Goal: Task Accomplishment & Management: Manage account settings

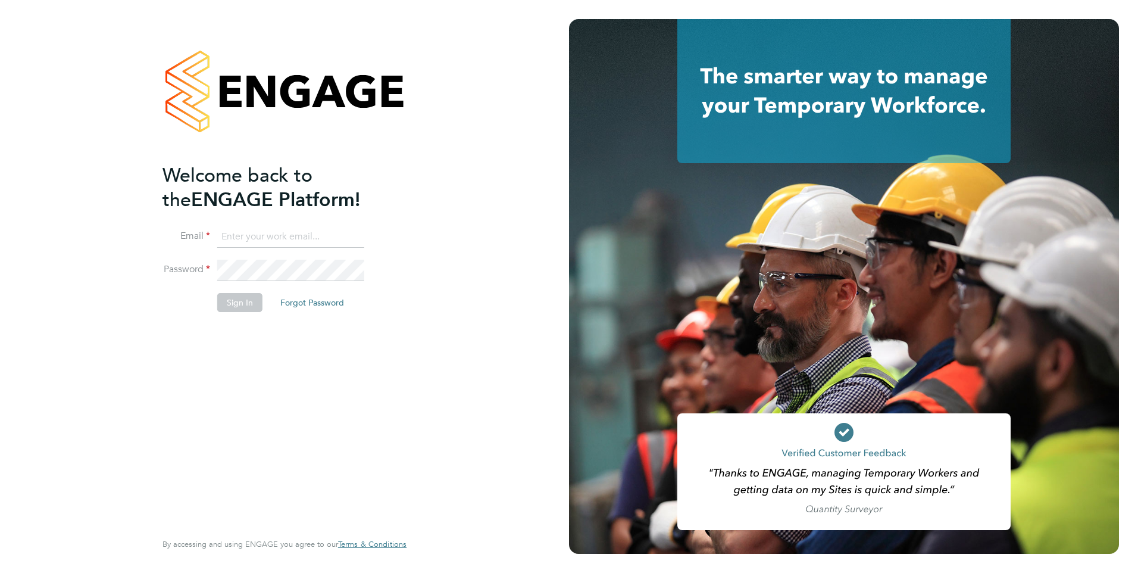
type input "Mia.Eckersley@ganymedesolutions.co.uk"
click at [230, 301] on button "Sign In" at bounding box center [239, 302] width 45 height 19
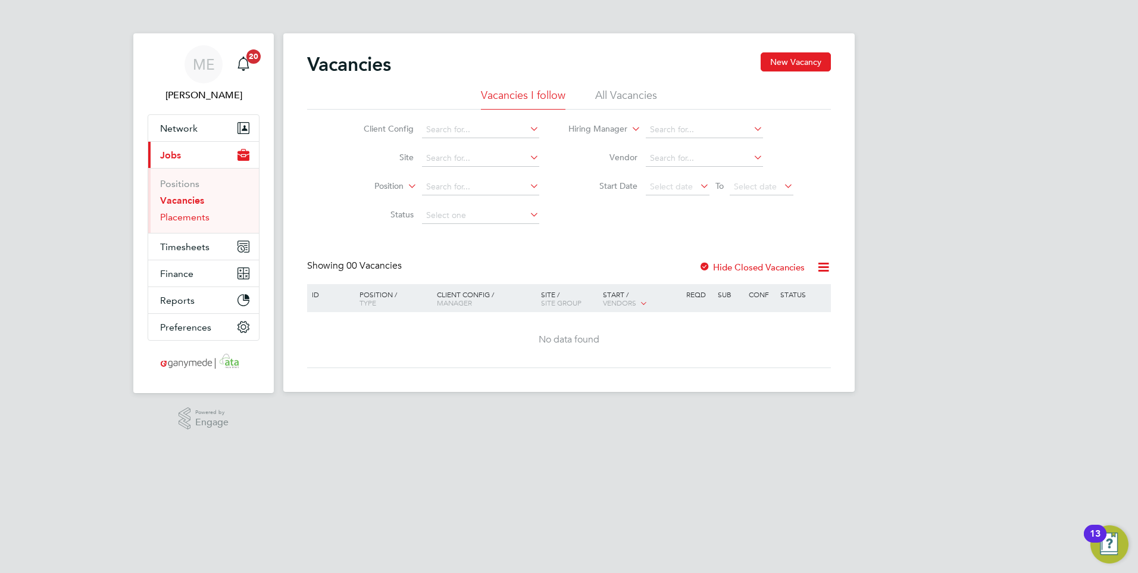
click at [185, 215] on link "Placements" at bounding box center [184, 216] width 49 height 11
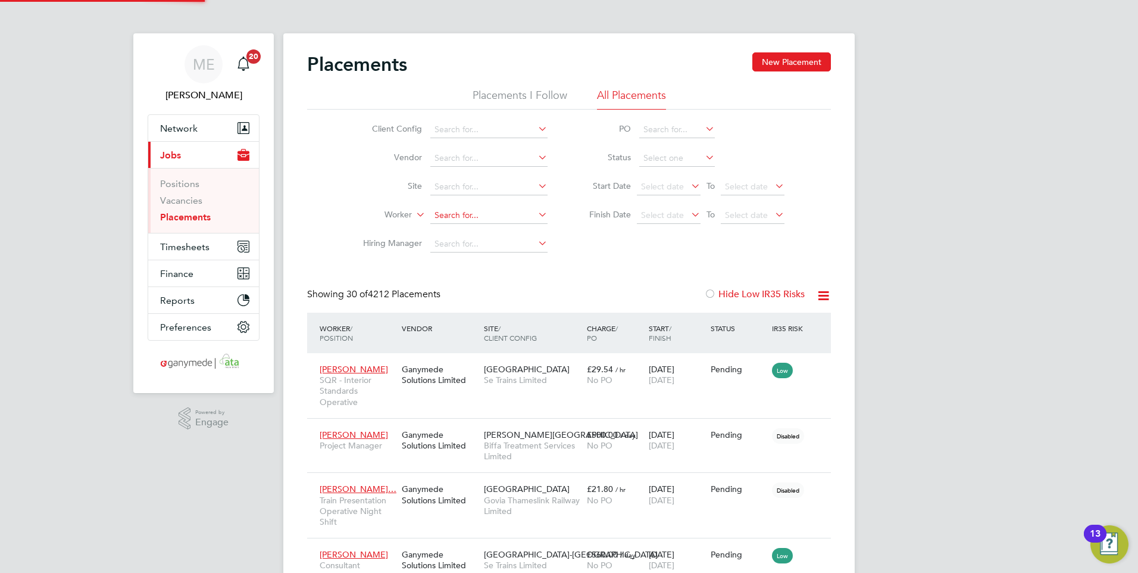
click at [451, 220] on input at bounding box center [488, 215] width 117 height 17
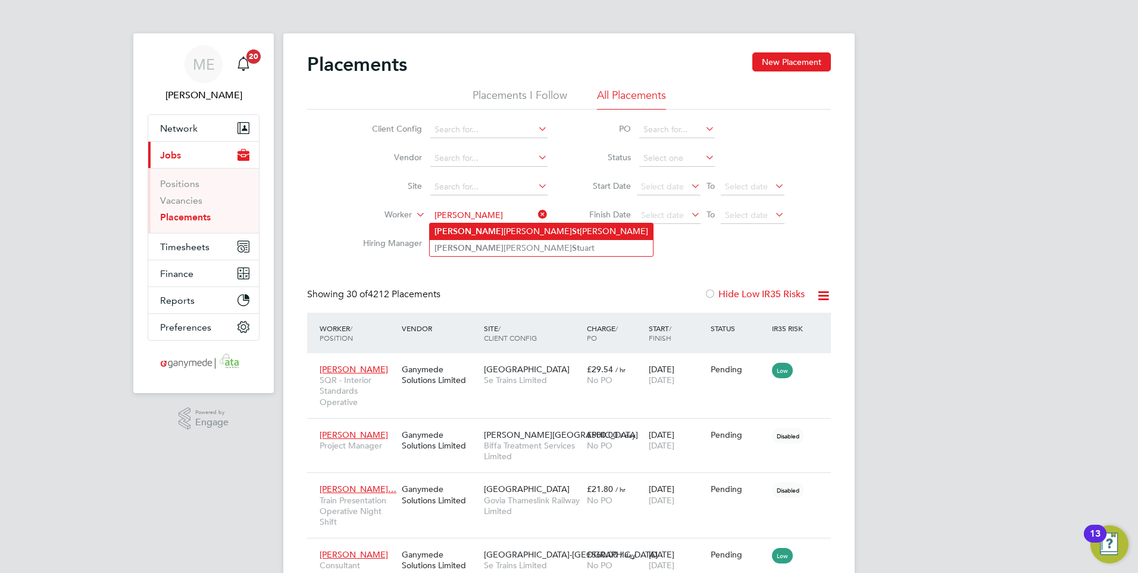
click at [460, 223] on li "Ian John St evens" at bounding box center [541, 231] width 223 height 16
type input "Ian John Stevens"
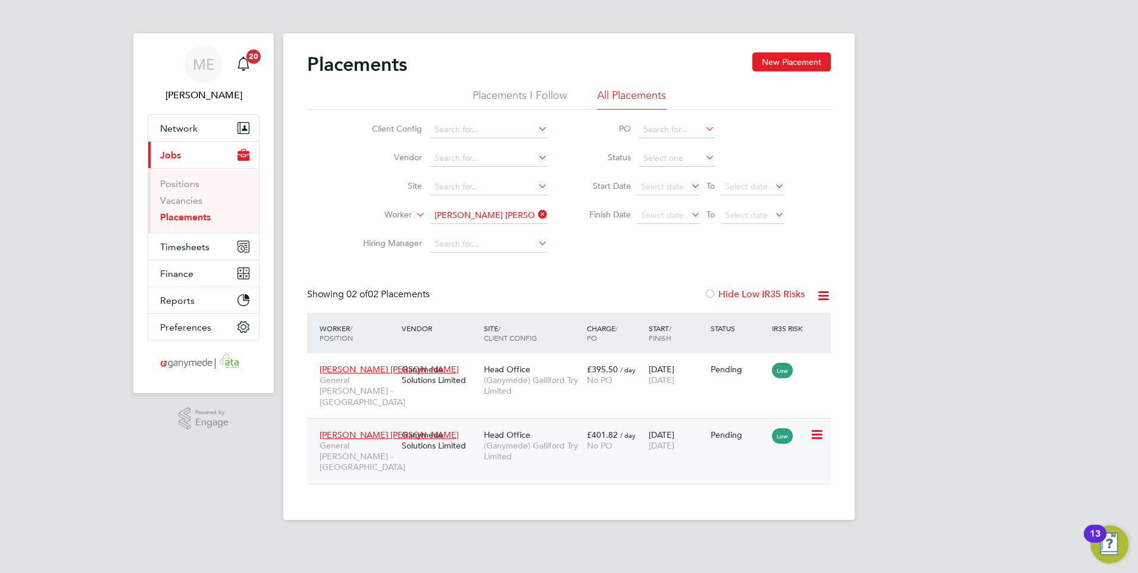
click at [348, 429] on span "Ian John Stevens" at bounding box center [389, 434] width 139 height 11
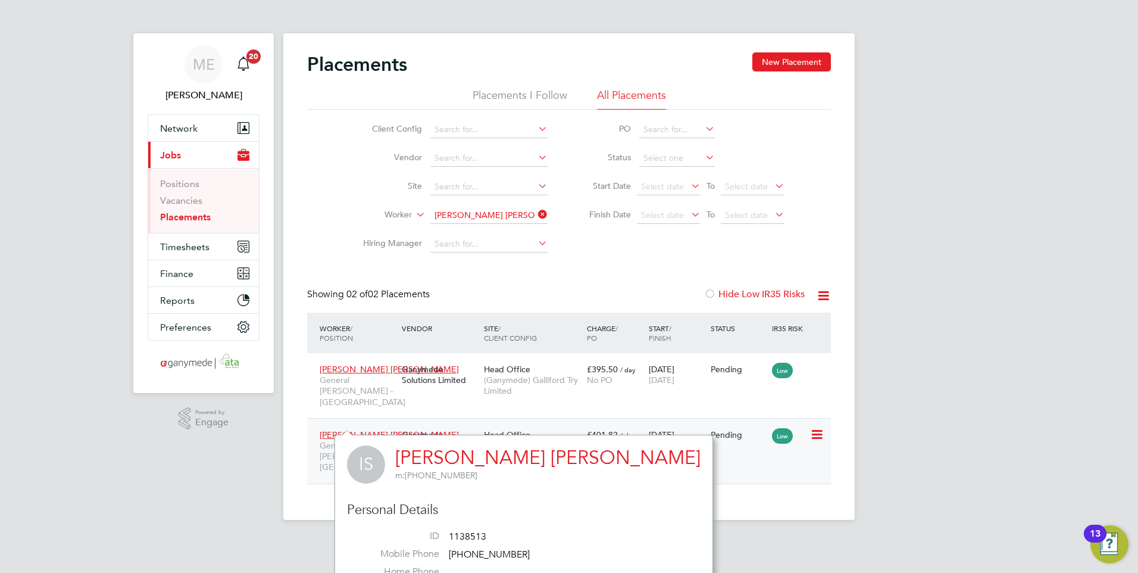
click at [403, 418] on div "Ian John Stevens General Foreman - Portswood Ganymede Solutions Limited Head Of…" at bounding box center [569, 450] width 524 height 65
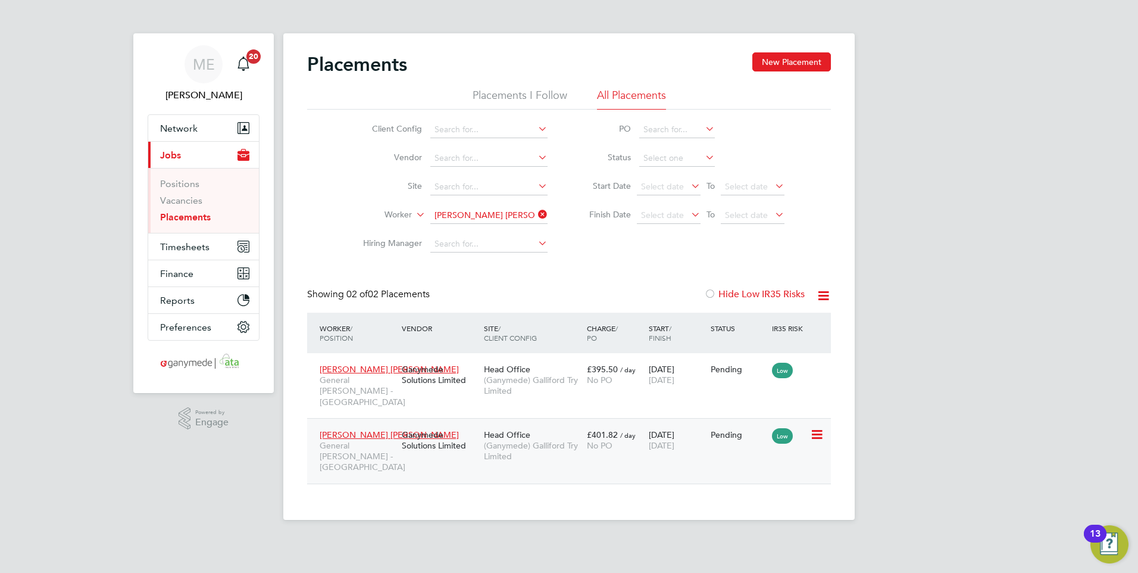
click at [414, 445] on div "Ganymede Solutions Limited" at bounding box center [440, 439] width 82 height 33
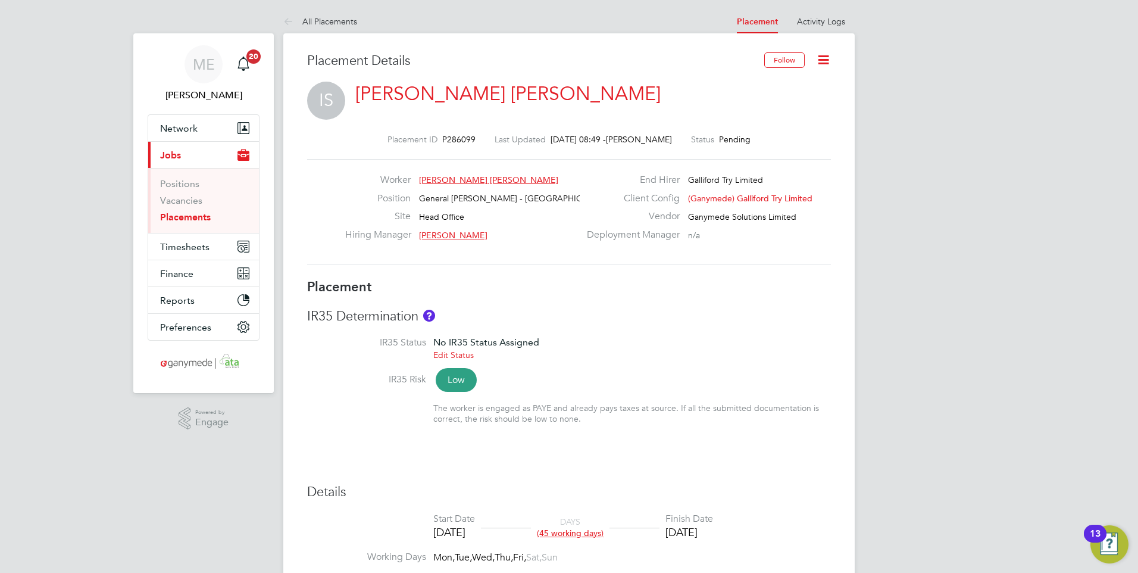
click at [823, 56] on icon at bounding box center [823, 59] width 15 height 15
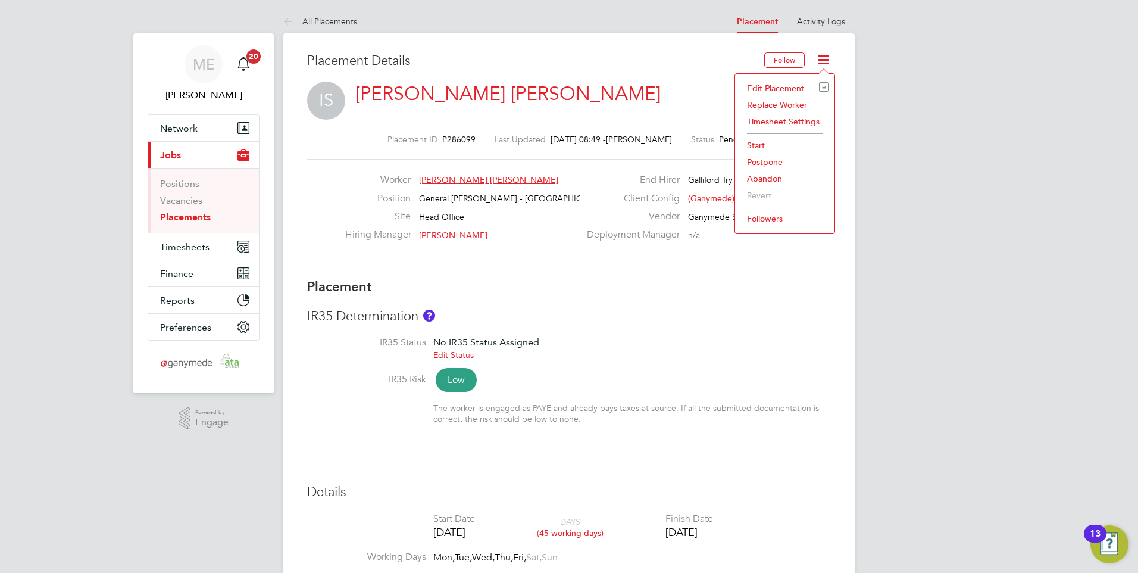
click at [774, 85] on li "Edit Placement e" at bounding box center [785, 88] width 88 height 17
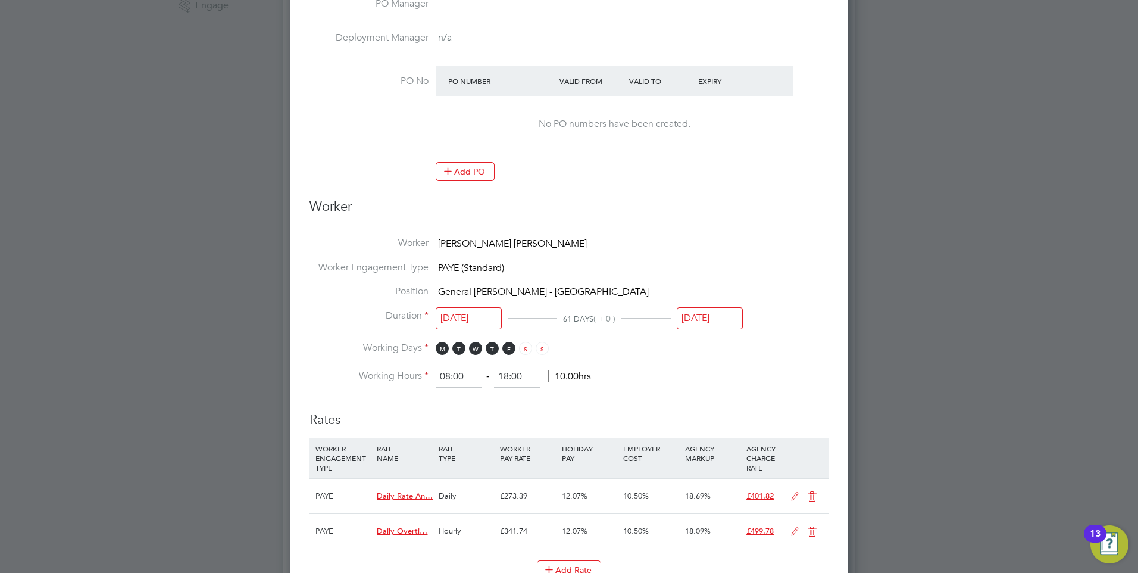
click at [702, 312] on input "30 May 2025" at bounding box center [710, 318] width 66 height 22
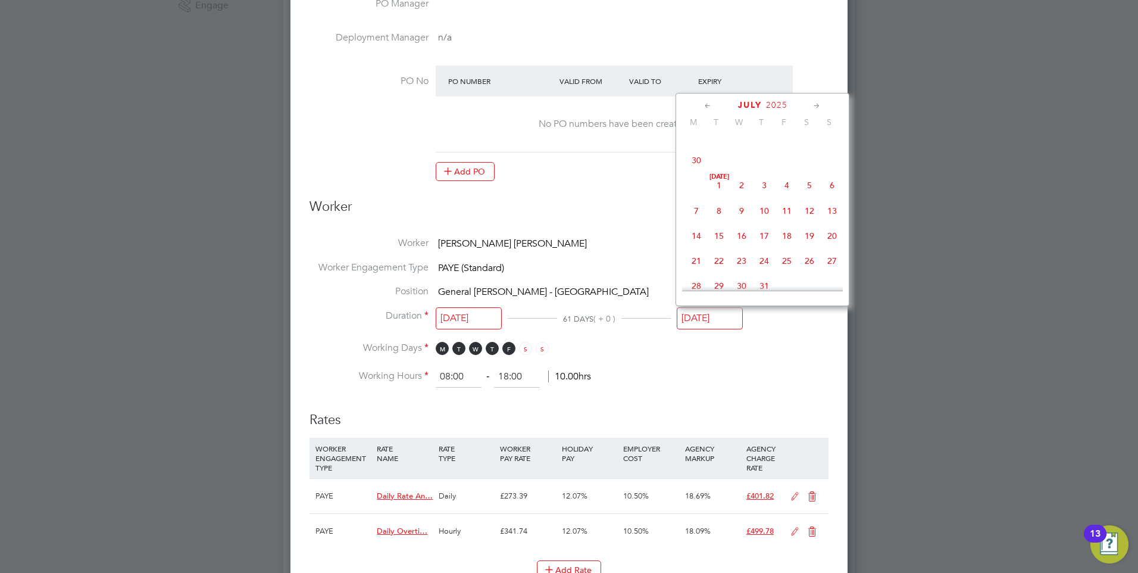
click at [617, 220] on h3 "Worker" at bounding box center [569, 211] width 519 height 27
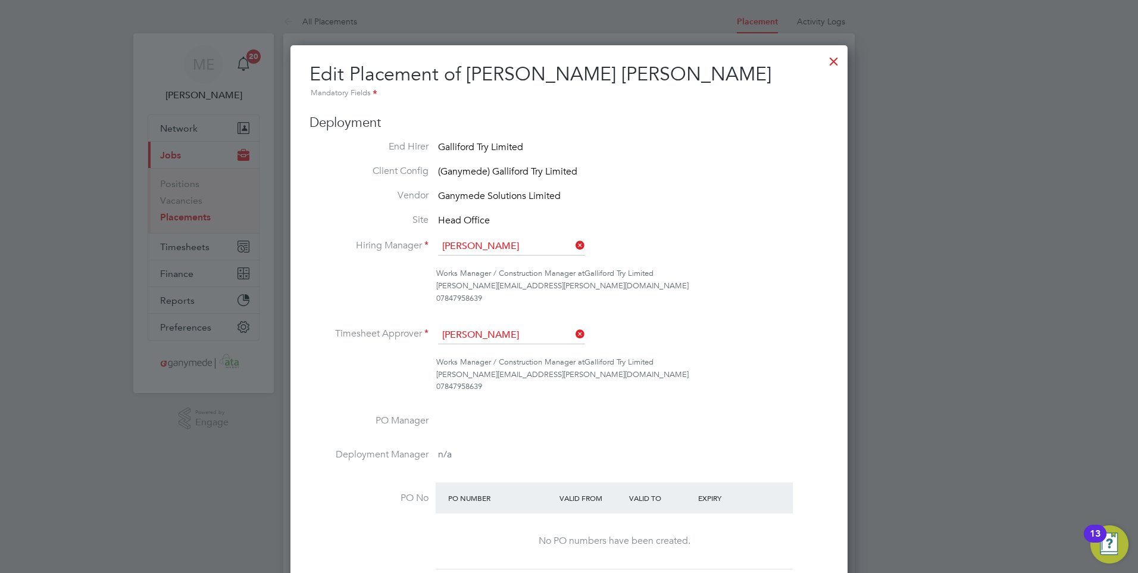
click at [833, 57] on div at bounding box center [833, 58] width 21 height 21
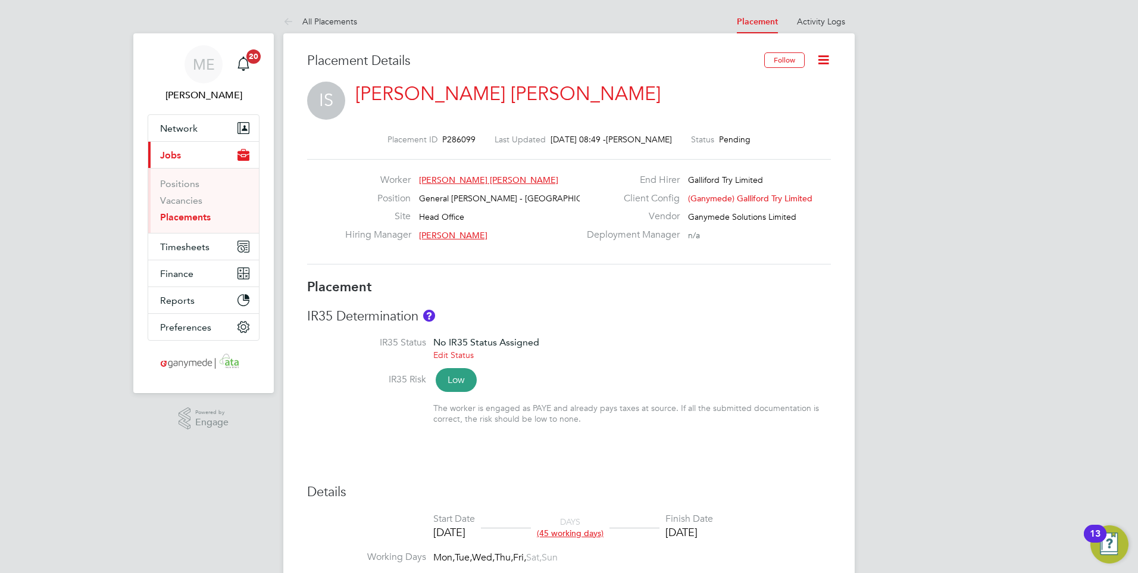
click at [824, 58] on icon at bounding box center [823, 59] width 15 height 15
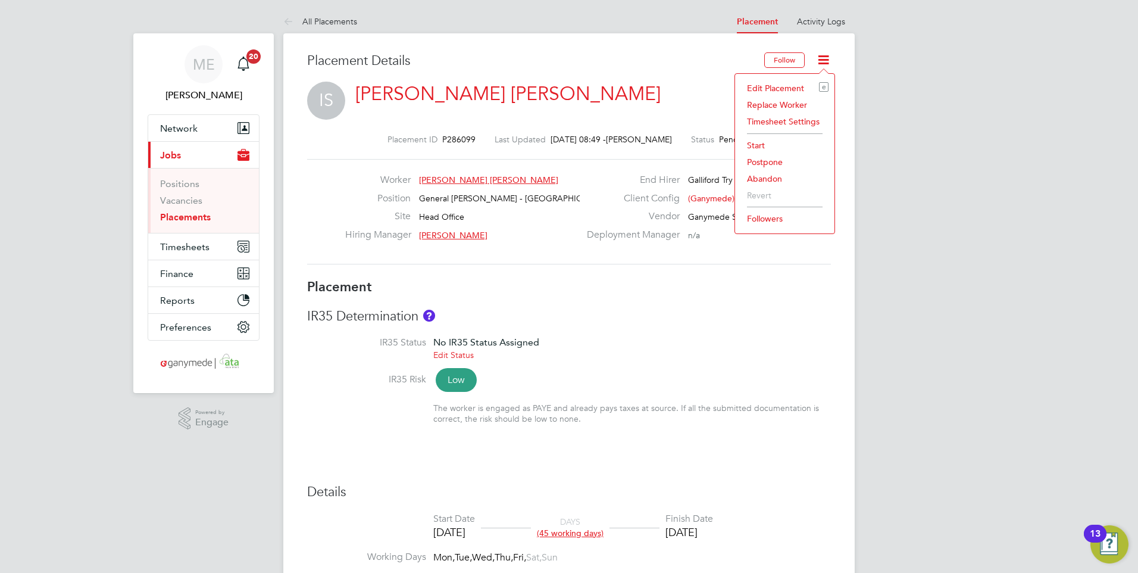
click at [688, 327] on div "IR35 Determination IR35 Status No IR35 Status Assigned Edit Status IR35 Risk Lo…" at bounding box center [569, 372] width 524 height 128
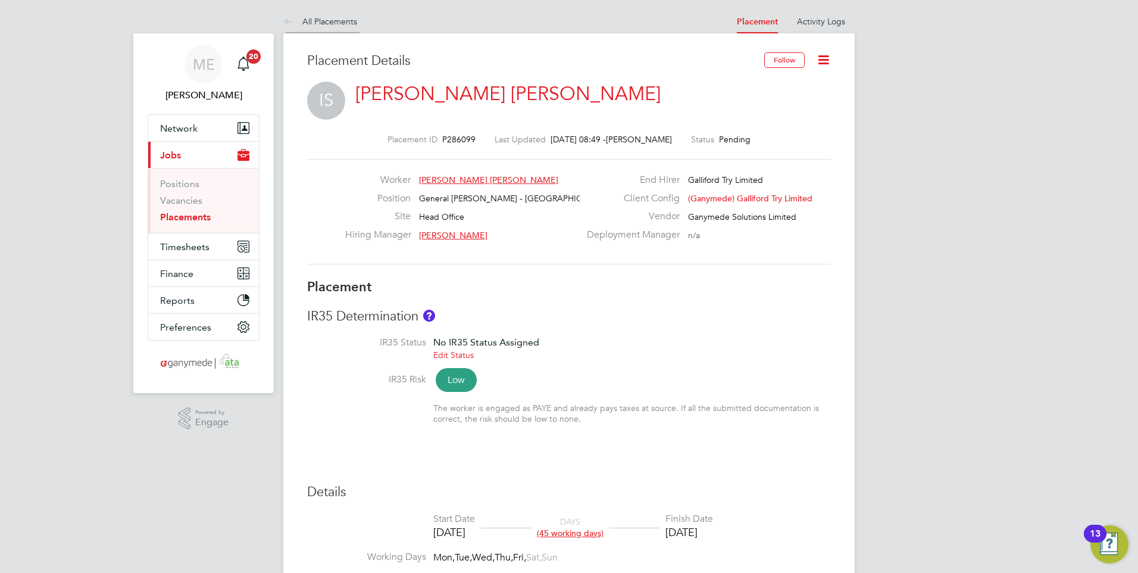
click at [289, 20] on icon at bounding box center [290, 22] width 15 height 15
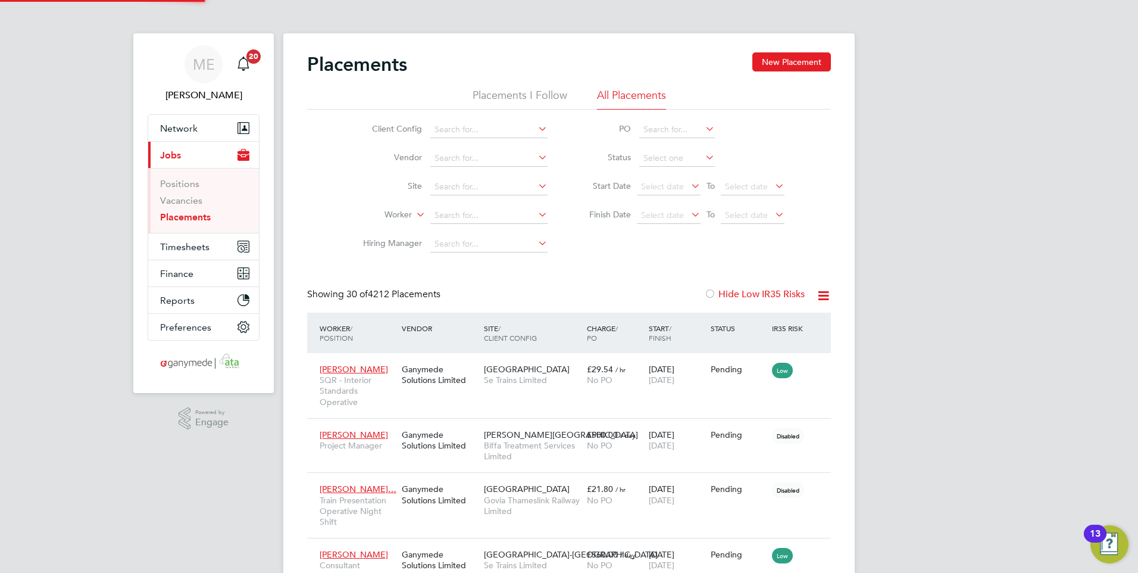
scroll to position [56, 83]
click at [451, 215] on input at bounding box center [488, 215] width 117 height 17
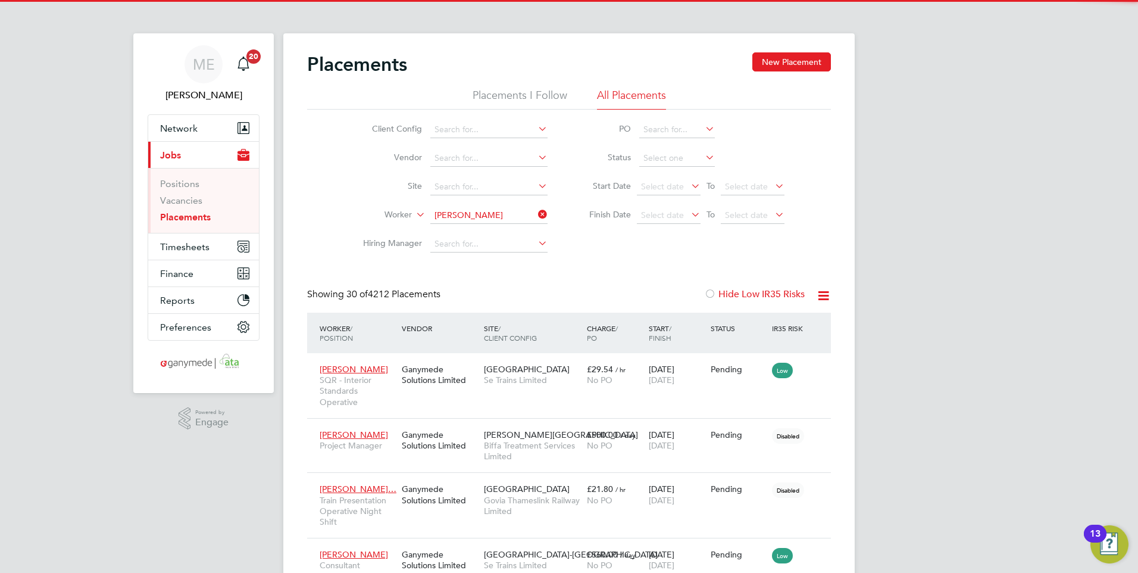
click at [459, 228] on li "Ian John Ste vens" at bounding box center [518, 231] width 177 height 16
type input "Ian John Stevens"
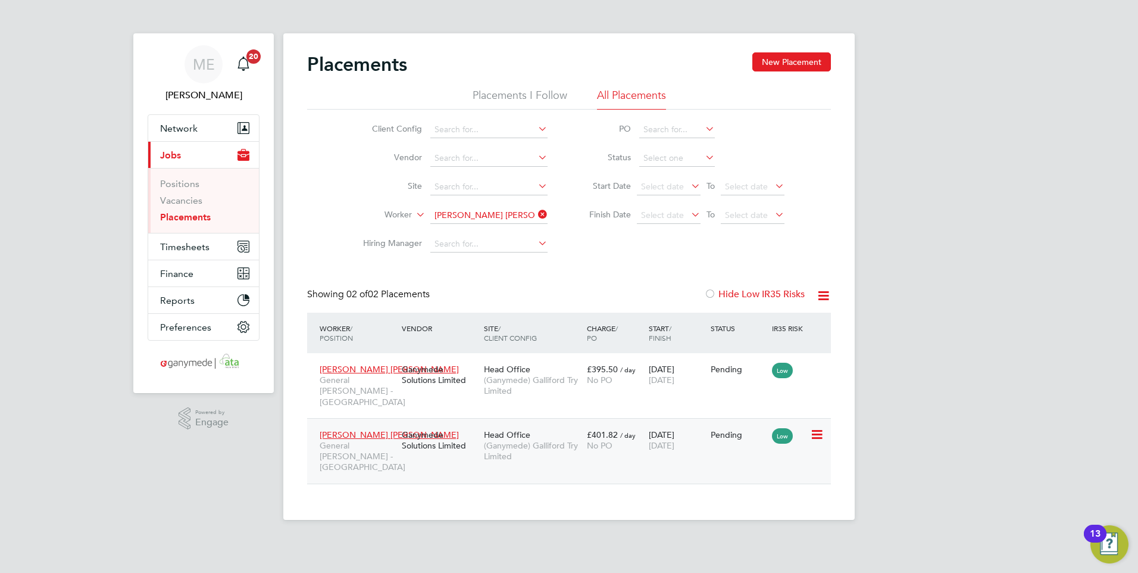
click at [548, 443] on span "(Ganymede) Galliford Try Limited" at bounding box center [532, 450] width 97 height 21
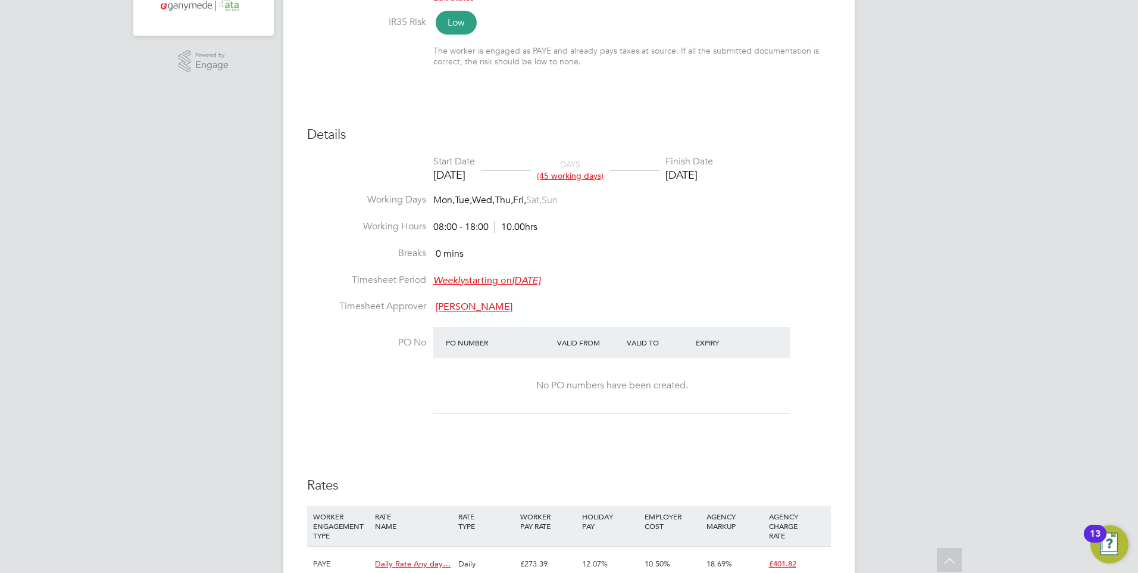
scroll to position [119, 0]
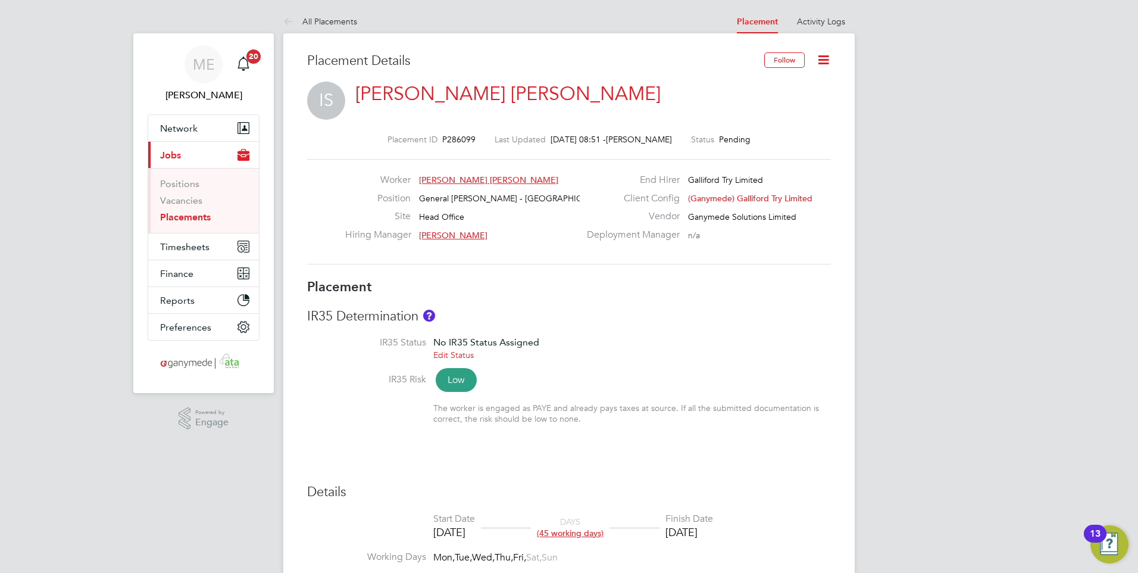
click at [831, 54] on icon at bounding box center [823, 59] width 15 height 15
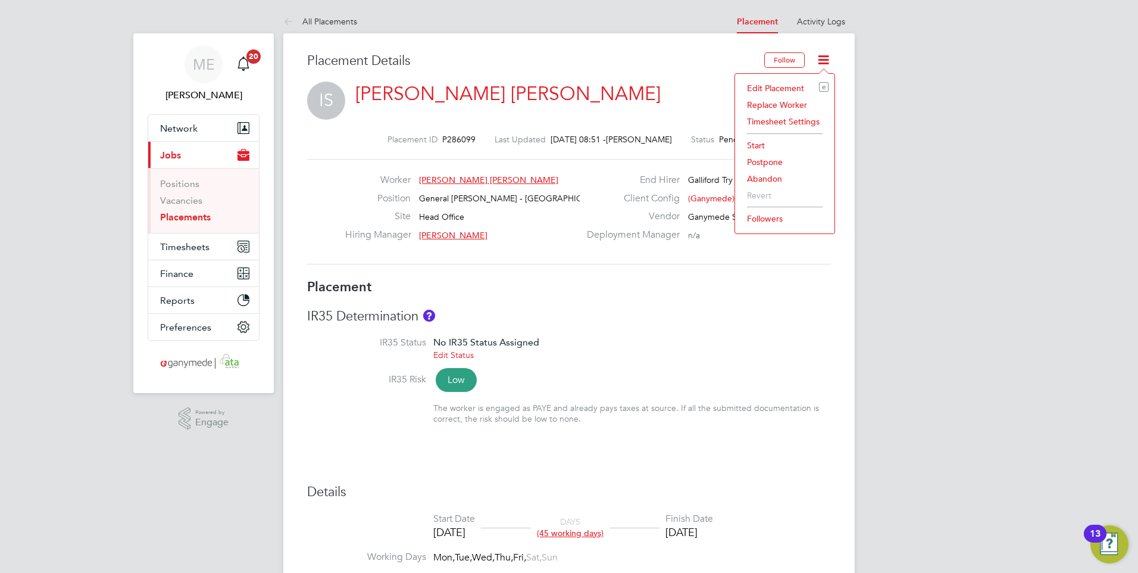
click at [775, 85] on li "Edit Placement e" at bounding box center [785, 88] width 88 height 17
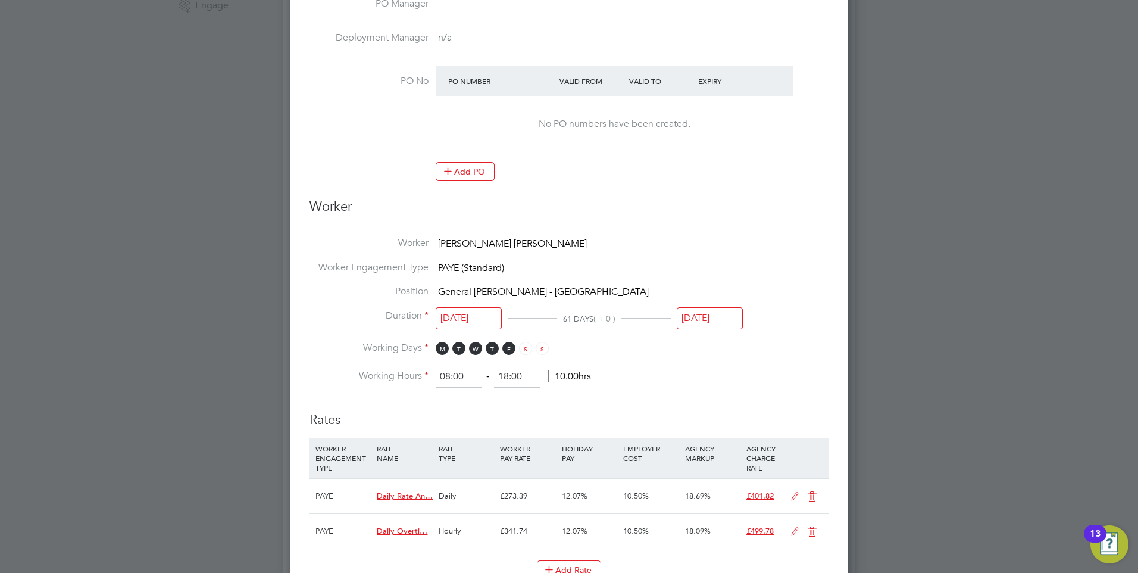
click at [702, 316] on input "30 May 2025" at bounding box center [710, 318] width 66 height 22
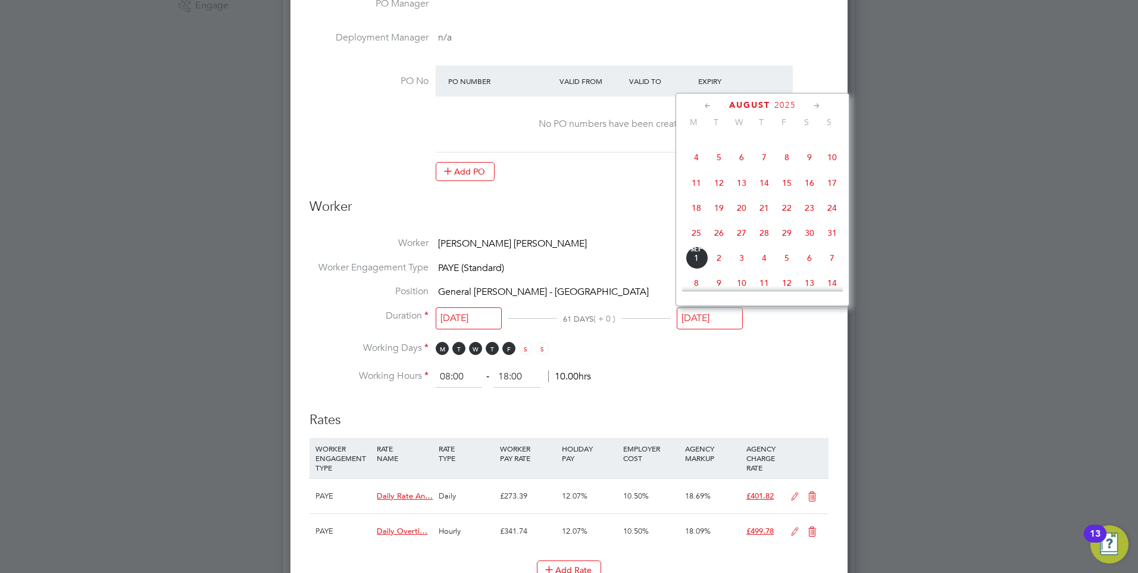
click at [783, 244] on span "29" at bounding box center [787, 232] width 23 height 23
type input "29 Aug 2025"
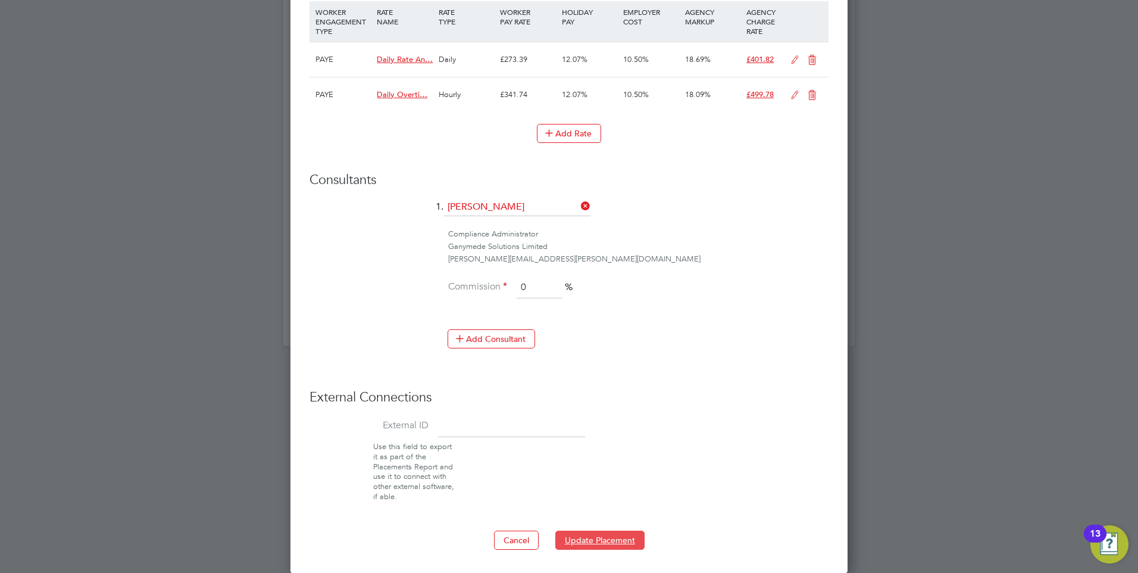
click at [601, 538] on button "Update Placement" at bounding box center [599, 539] width 89 height 19
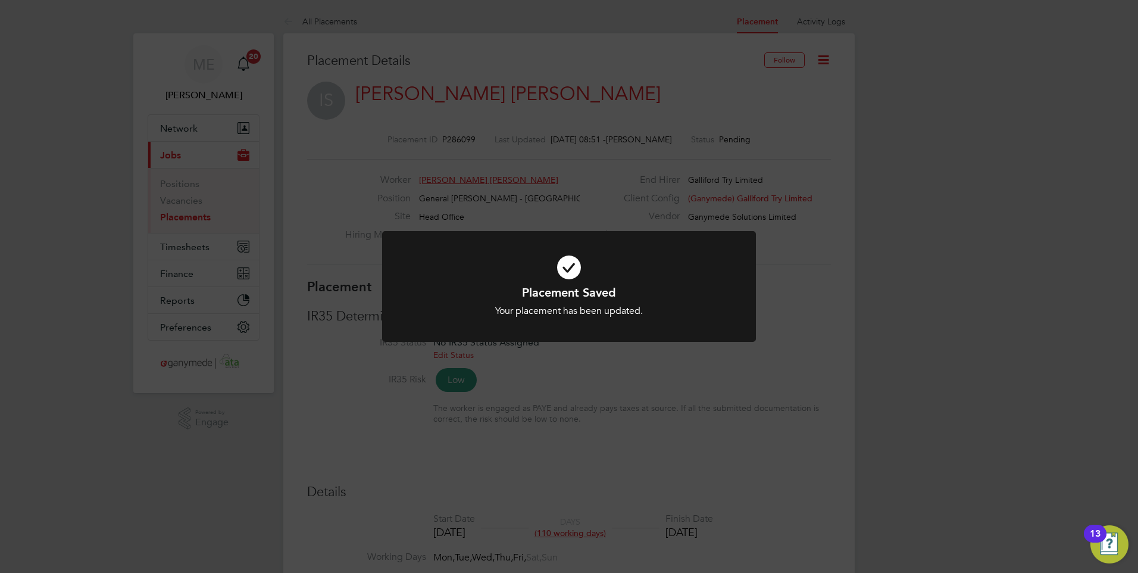
click at [582, 442] on div "Placement Saved Your placement has been updated. Cancel Okay" at bounding box center [569, 286] width 1138 height 573
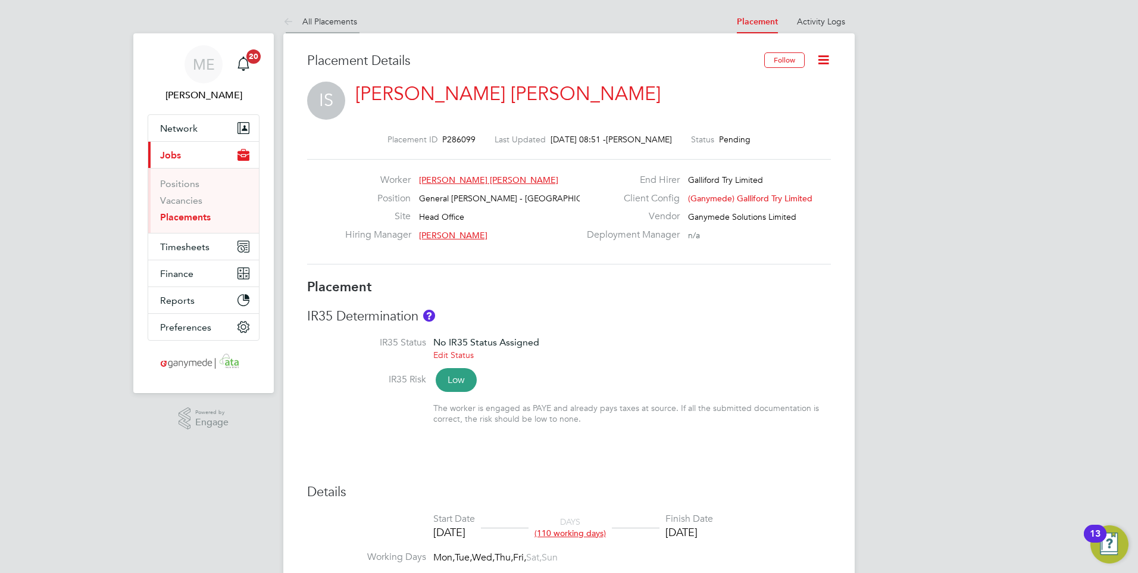
click at [283, 20] on icon at bounding box center [290, 22] width 15 height 15
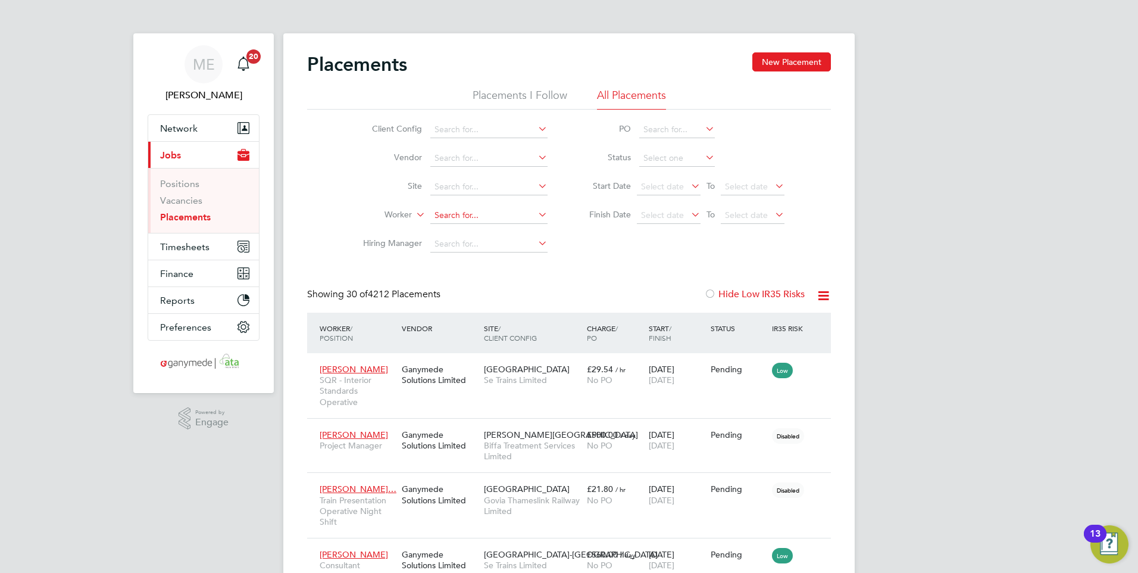
click at [454, 213] on input at bounding box center [488, 215] width 117 height 17
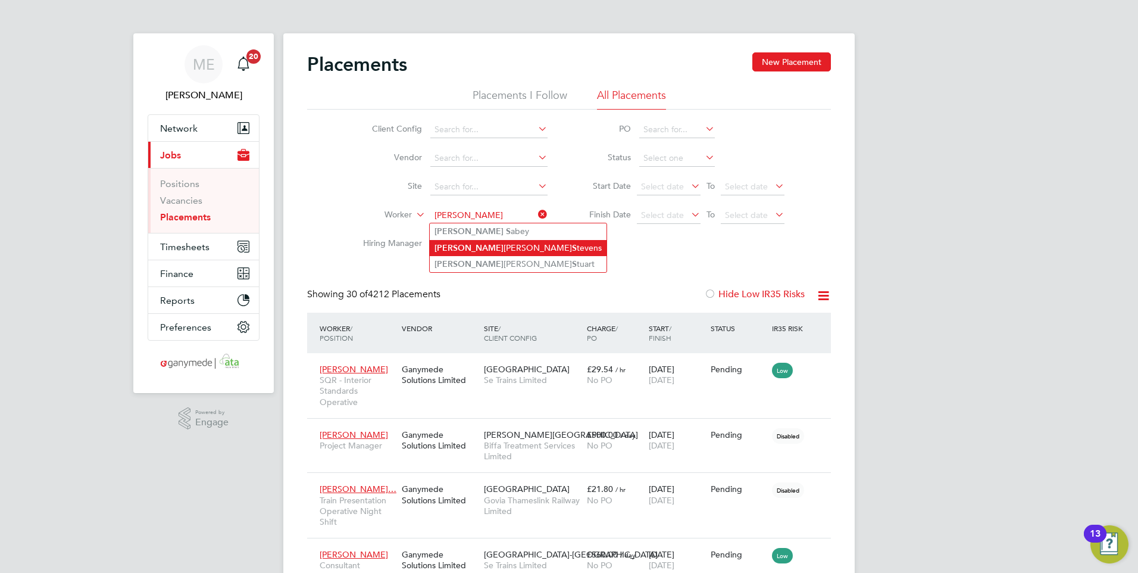
click at [457, 245] on li "Ian John S tevens" at bounding box center [518, 248] width 177 height 16
type input "Ian John Stevens"
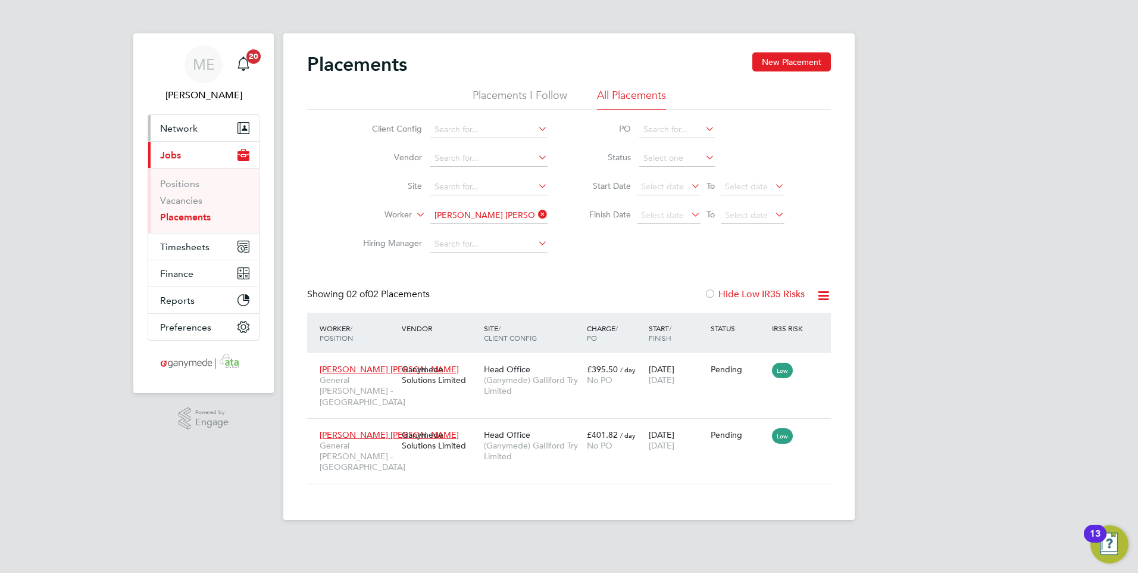
click at [199, 129] on button "Network" at bounding box center [203, 128] width 111 height 26
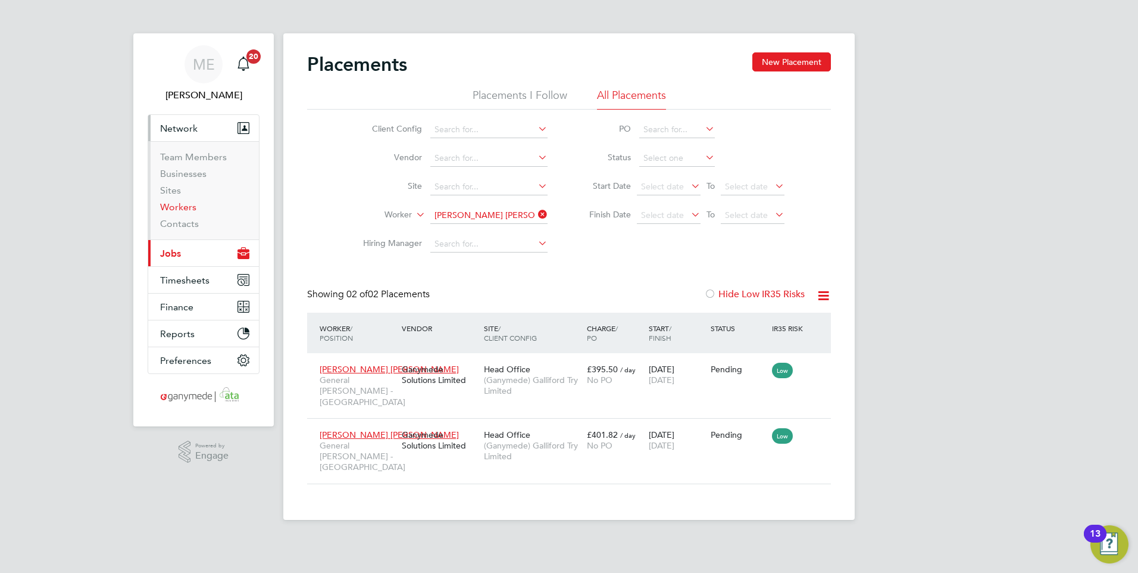
click at [180, 208] on link "Workers" at bounding box center [178, 206] width 36 height 11
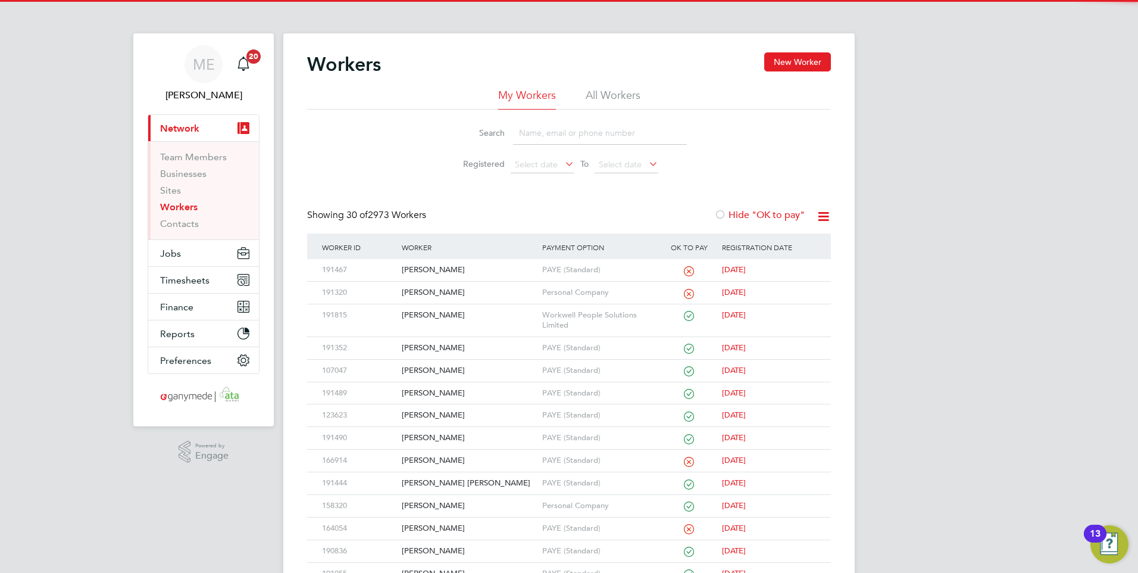
click at [566, 123] on input at bounding box center [600, 132] width 174 height 23
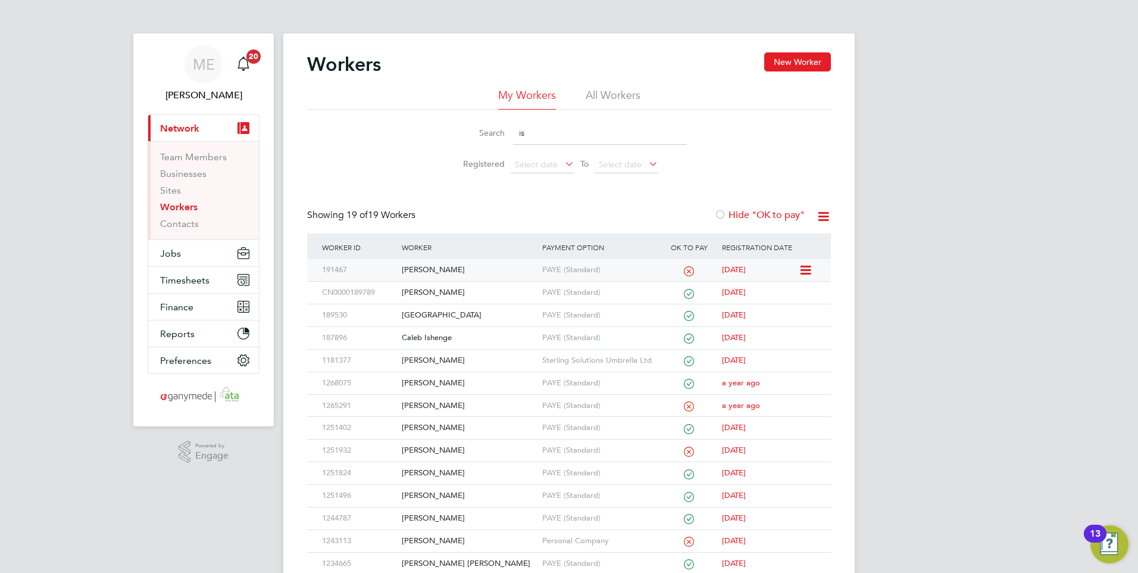
type input "is"
click at [483, 269] on div "Isaac Korankye" at bounding box center [469, 270] width 140 height 22
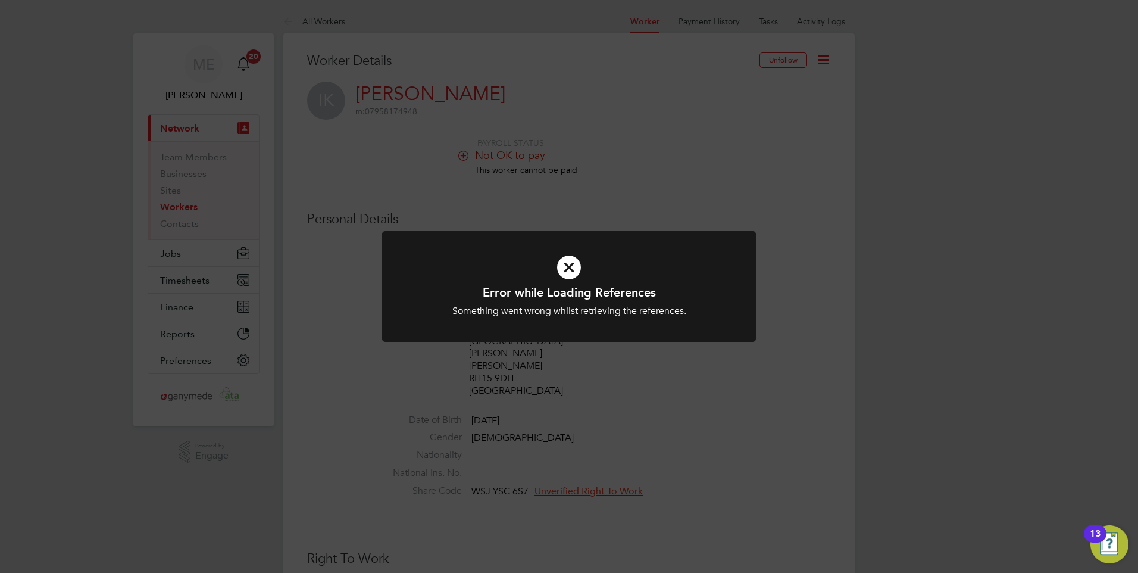
click at [569, 268] on icon at bounding box center [569, 267] width 310 height 46
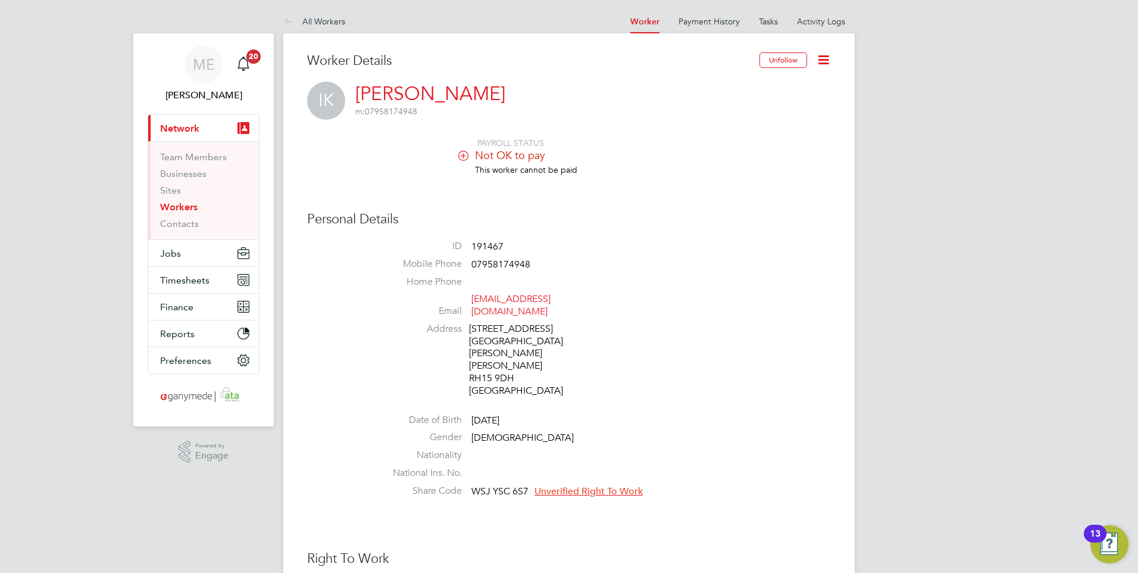
click at [825, 56] on icon at bounding box center [823, 59] width 15 height 15
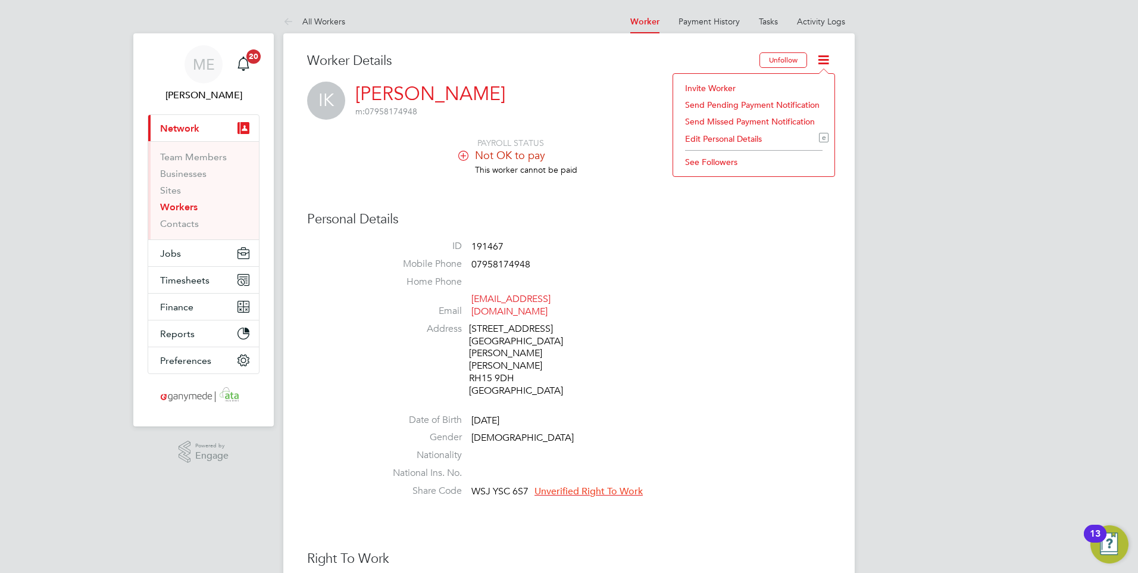
click at [717, 135] on li "Edit Personal Details e" at bounding box center [753, 138] width 149 height 17
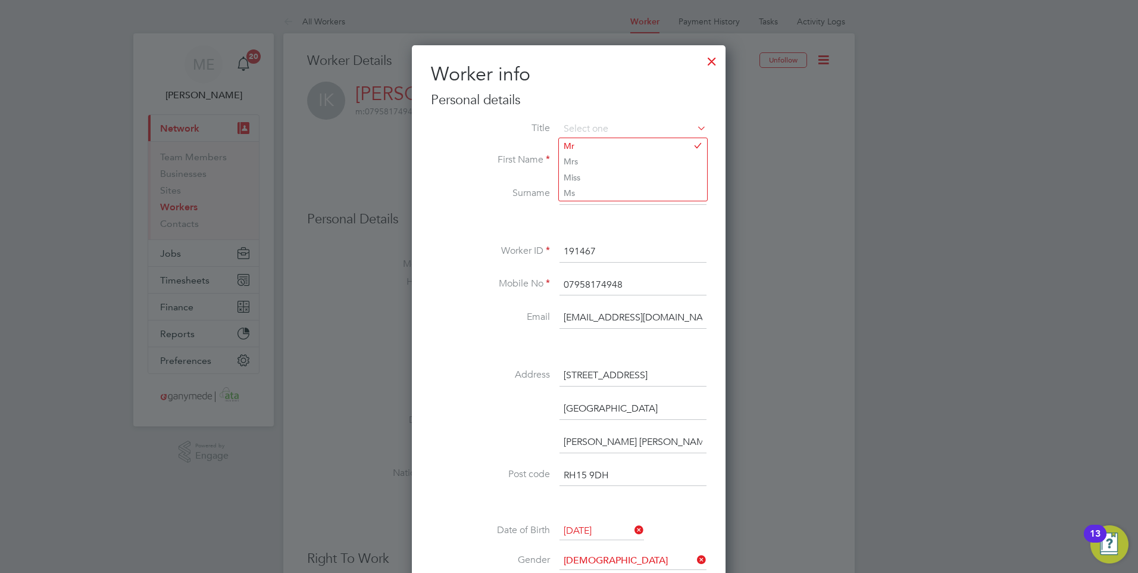
click at [713, 52] on div at bounding box center [711, 58] width 21 height 21
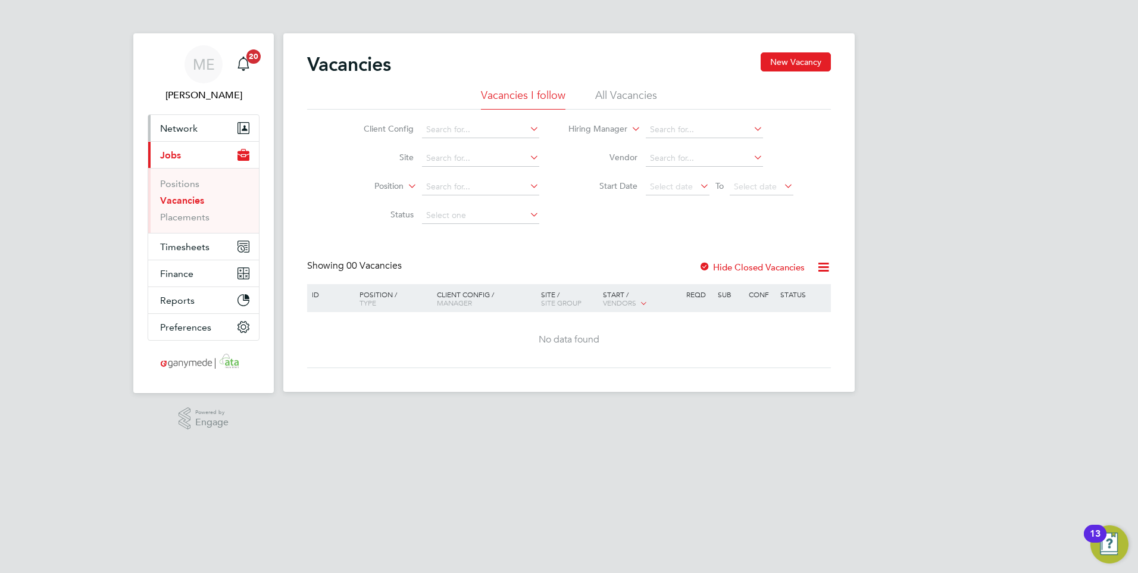
click at [182, 125] on span "Network" at bounding box center [179, 128] width 38 height 11
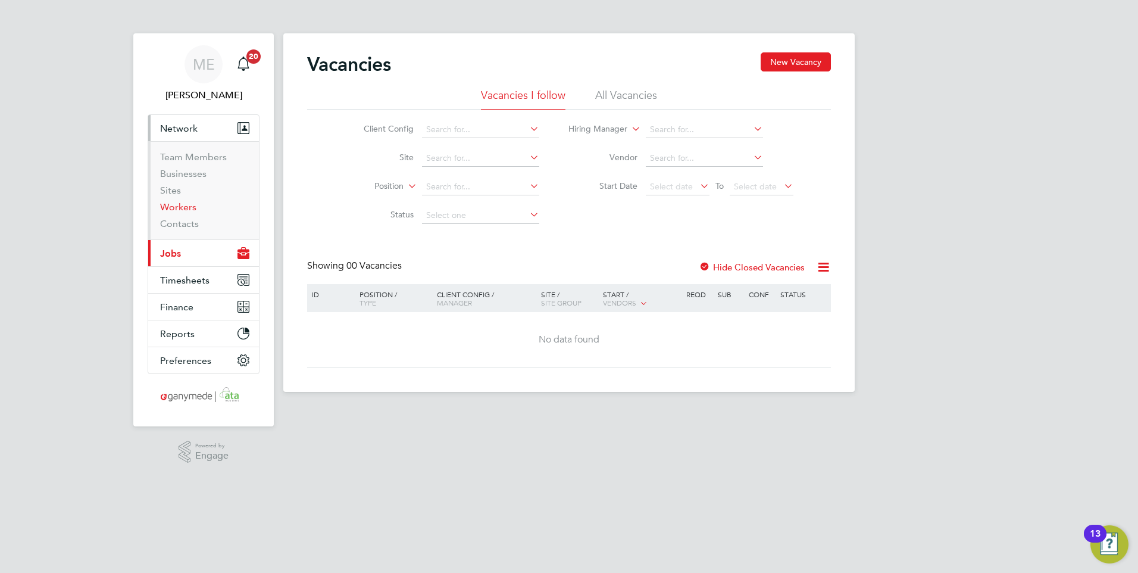
click at [176, 205] on link "Workers" at bounding box center [178, 206] width 36 height 11
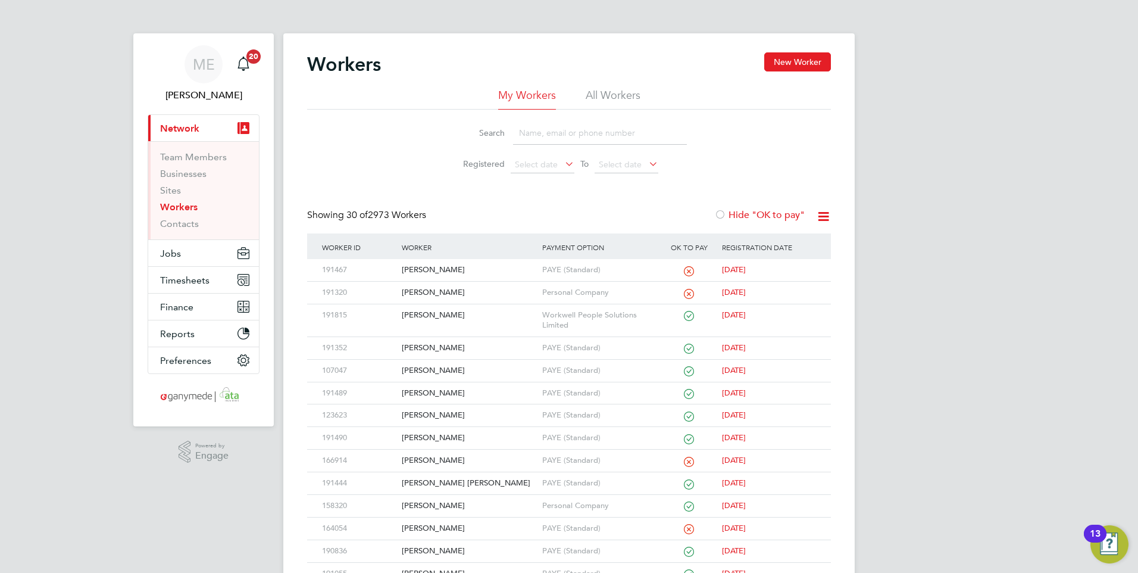
click at [564, 133] on input at bounding box center [600, 132] width 174 height 23
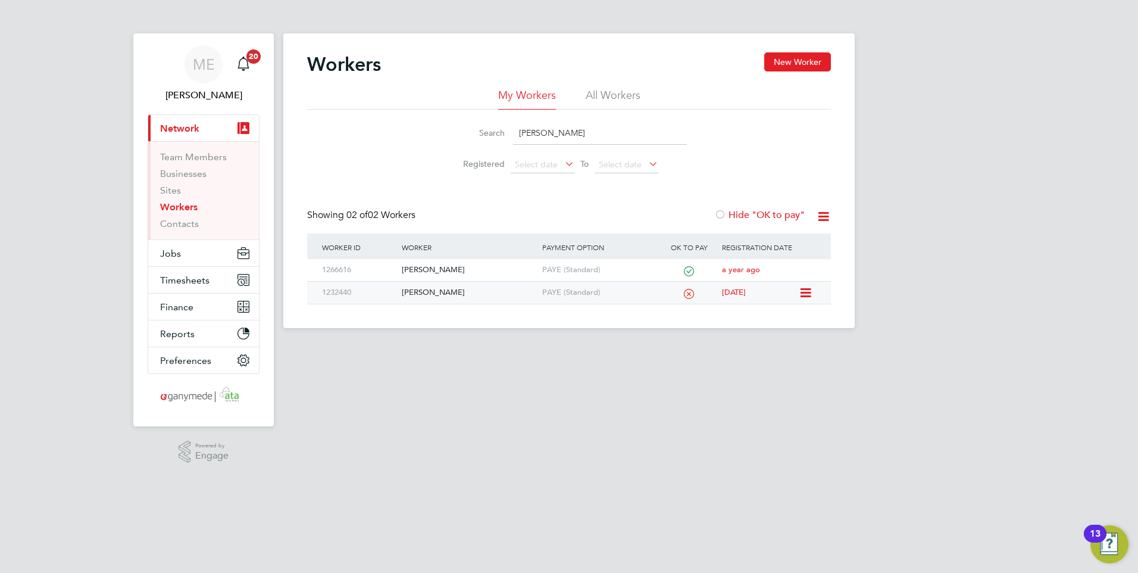
type input "[PERSON_NAME]"
click at [489, 298] on div "[PERSON_NAME]" at bounding box center [469, 293] width 140 height 22
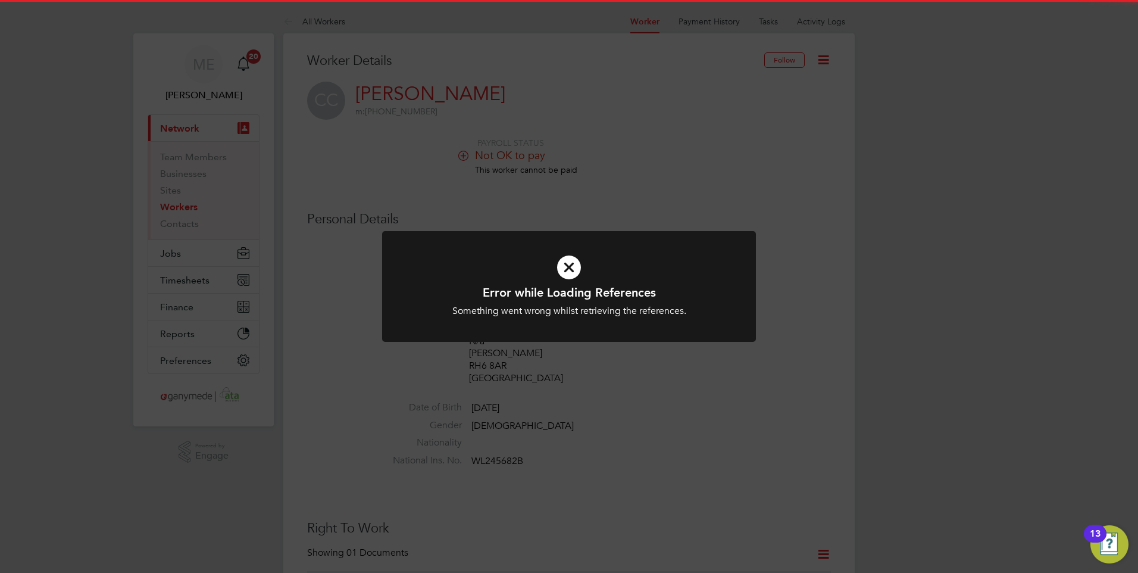
click at [563, 302] on div "Error while Loading References Something went wrong whilst retrieving the refer…" at bounding box center [569, 301] width 310 height 33
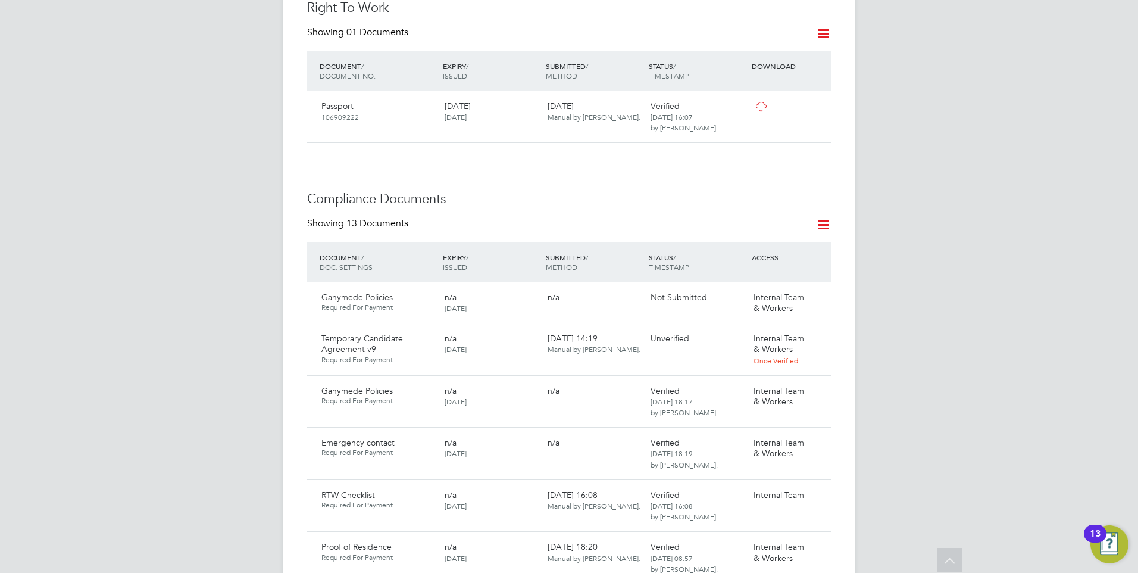
scroll to position [536, 0]
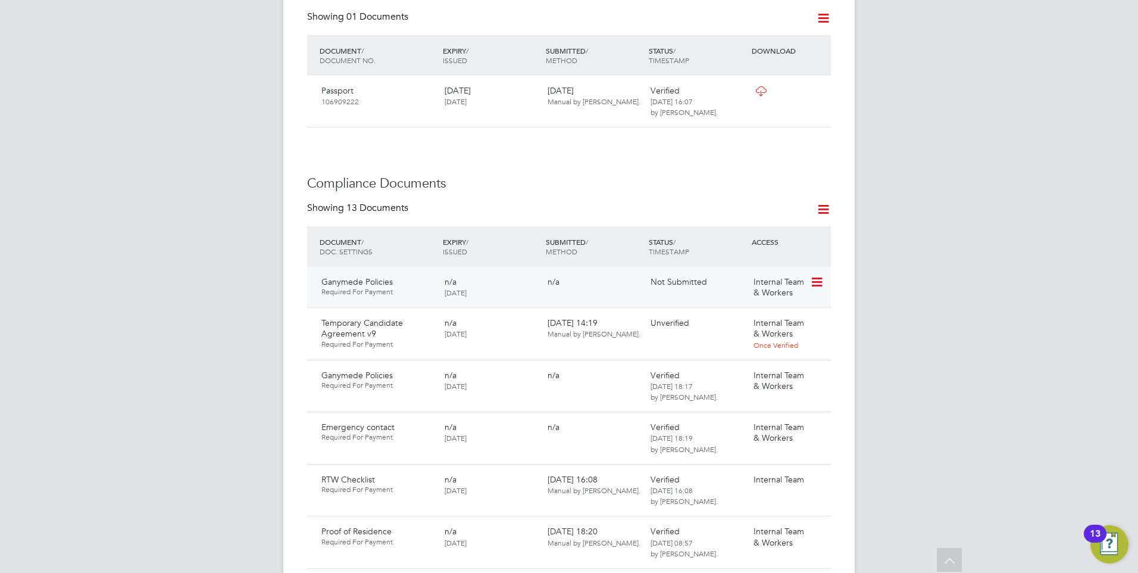
click at [813, 275] on icon at bounding box center [816, 282] width 12 height 14
click at [729, 329] on li "Request Document" at bounding box center [763, 332] width 119 height 17
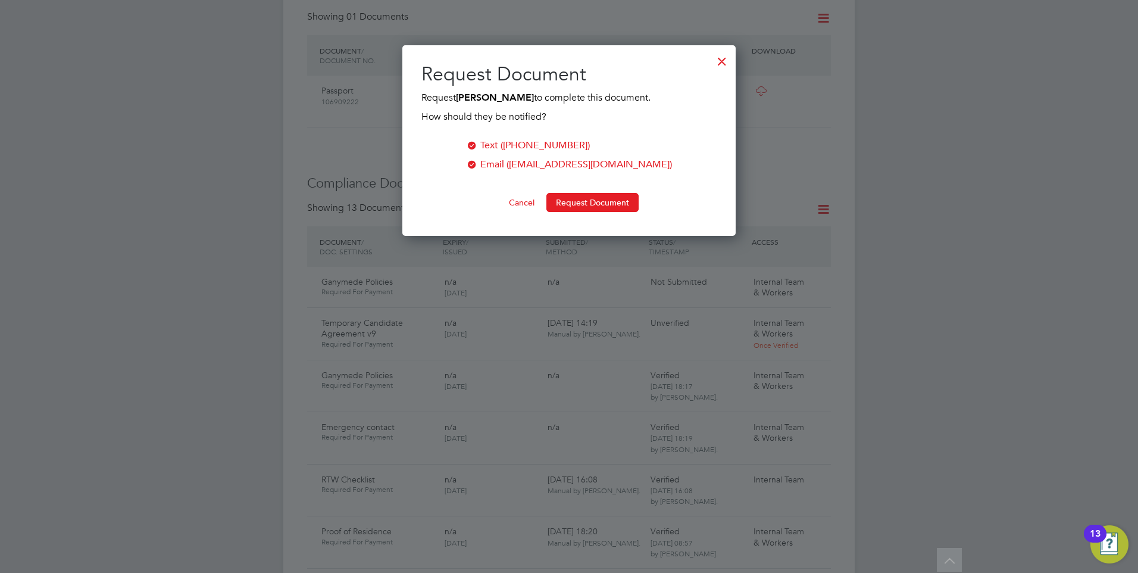
scroll to position [191, 334]
click at [577, 200] on button "Request Document" at bounding box center [592, 202] width 92 height 19
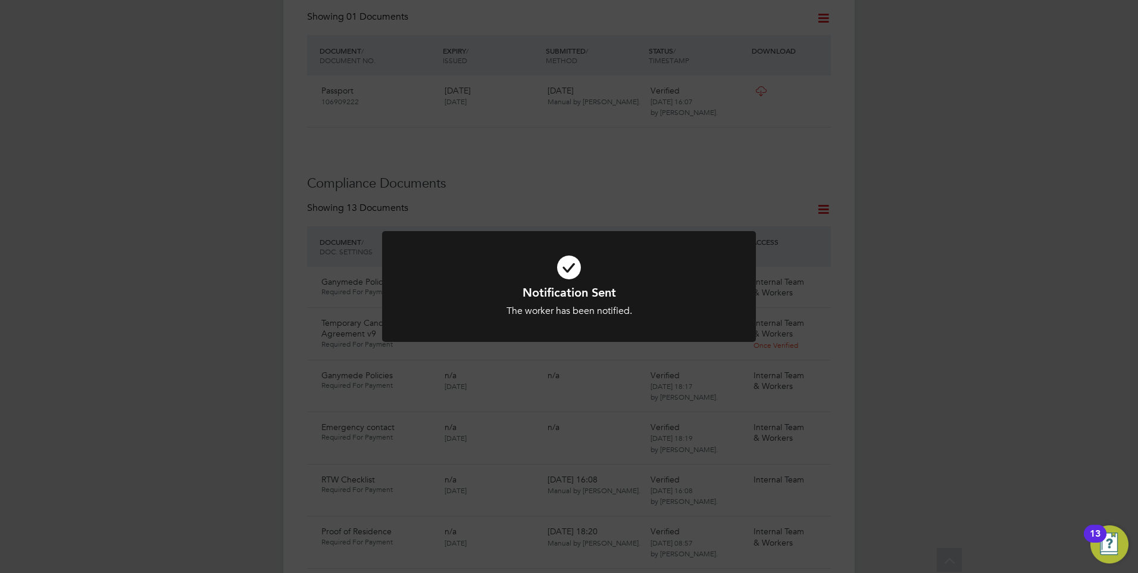
click at [588, 250] on icon at bounding box center [569, 267] width 310 height 46
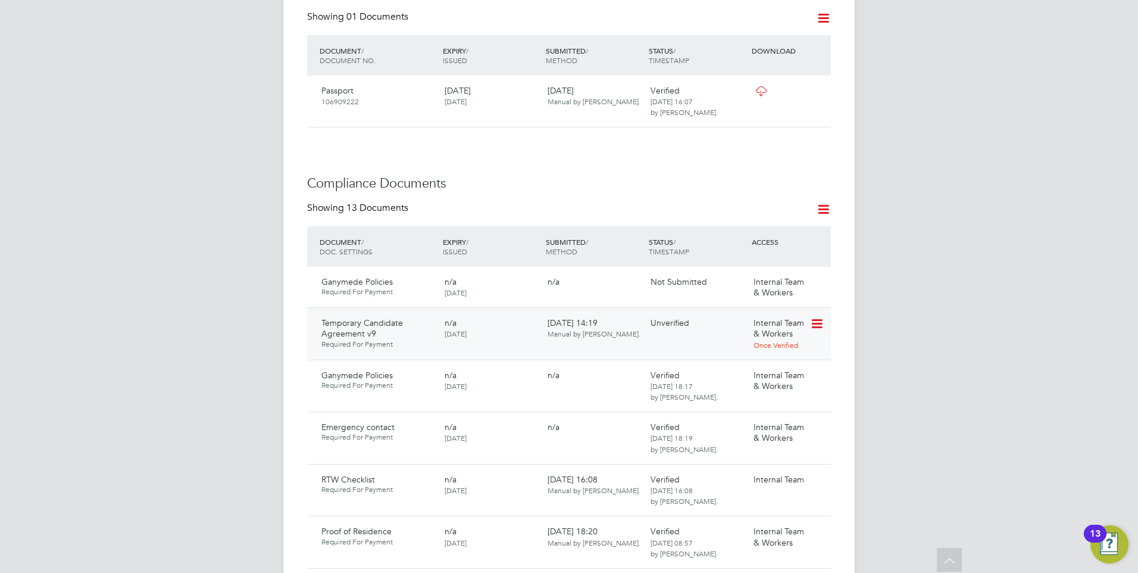
click at [817, 317] on icon at bounding box center [816, 324] width 12 height 14
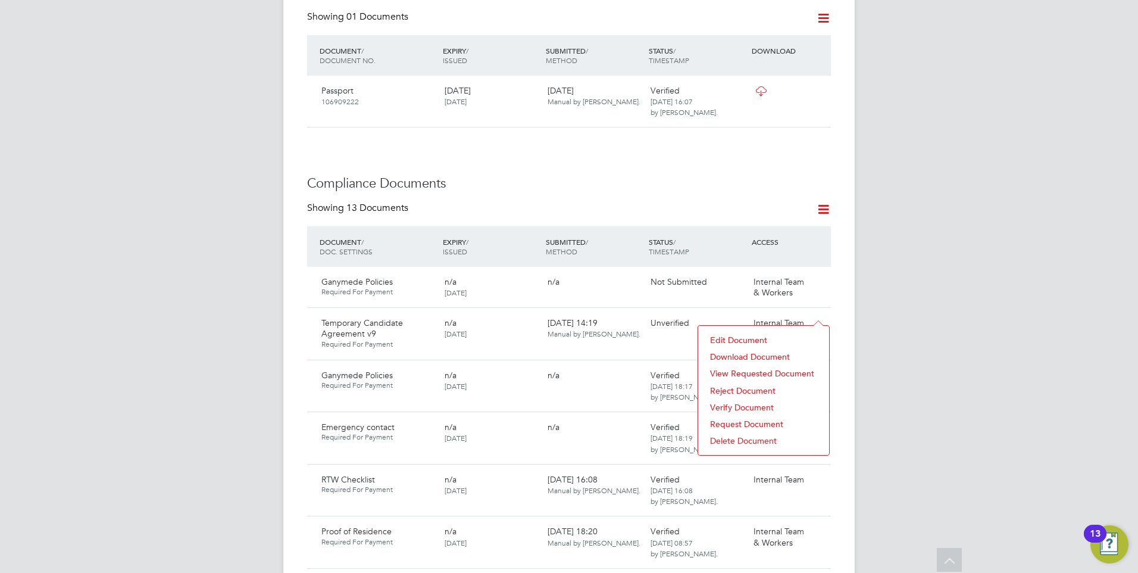
click at [722, 386] on li "Reject Document" at bounding box center [763, 390] width 119 height 17
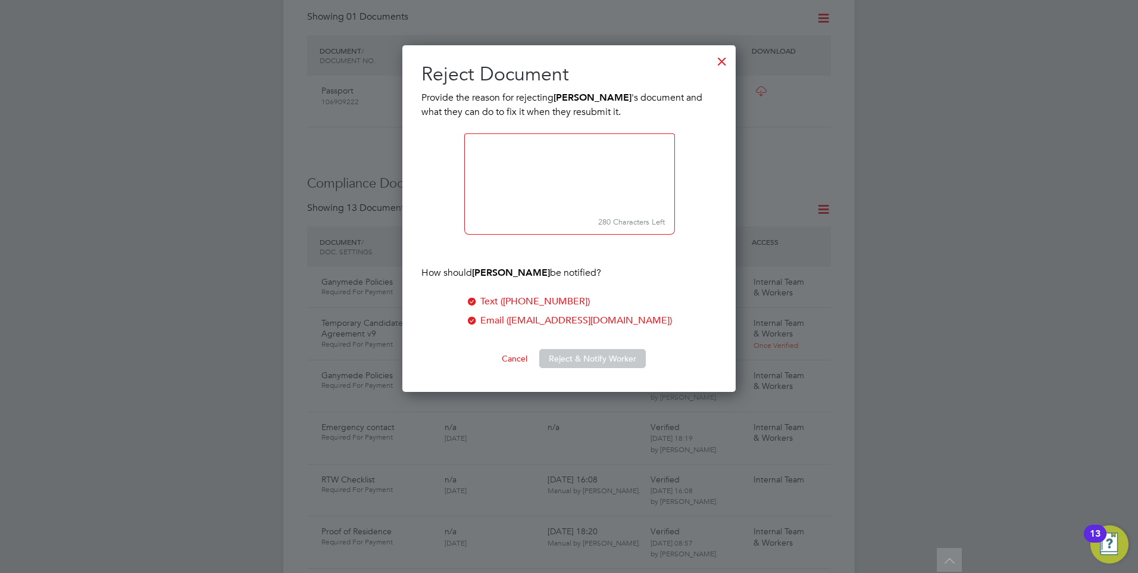
scroll to position [347, 334]
paste textarea "Please confirm If you are not prepared to work overtime above 48 hours answer N…"
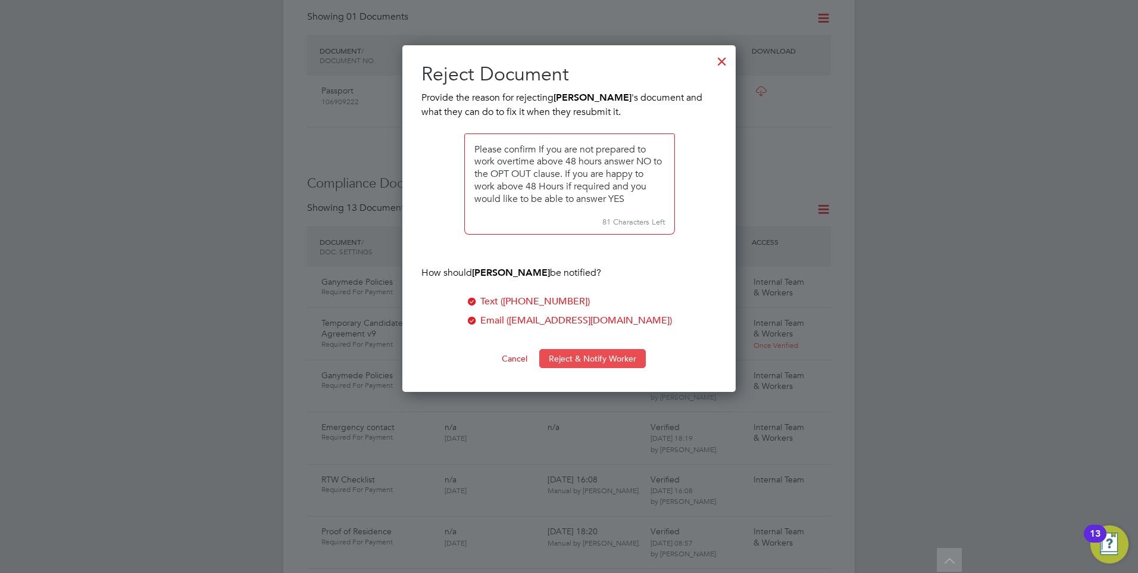
type textarea "Please confirm If you are not prepared to work overtime above 48 hours answer N…"
click at [566, 357] on button "Reject & Notify Worker" at bounding box center [592, 358] width 107 height 19
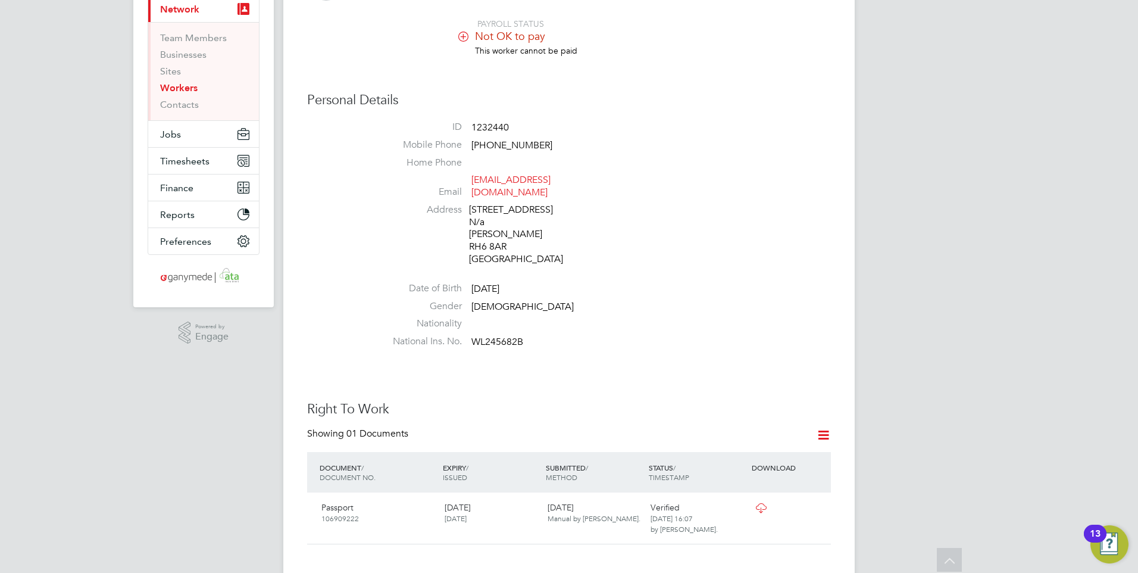
scroll to position [0, 0]
